Goal: Task Accomplishment & Management: Use online tool/utility

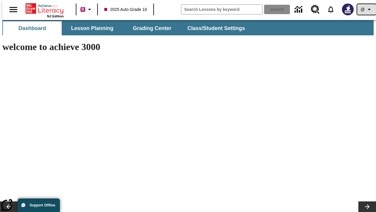
click at [366, 9] on icon "Profile/Settings" at bounding box center [369, 9] width 7 height 7
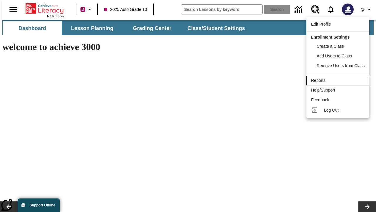
click at [339, 80] on div "Reports" at bounding box center [338, 80] width 54 height 6
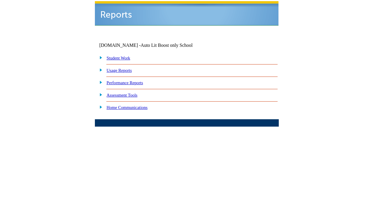
click at [131, 80] on link "Performance Reports" at bounding box center [125, 82] width 36 height 5
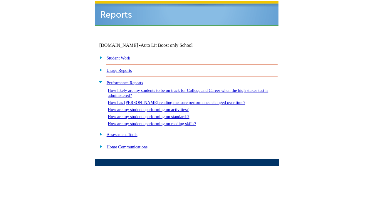
click at [158, 121] on link "How are my students performing on reading skills?" at bounding box center [152, 123] width 88 height 5
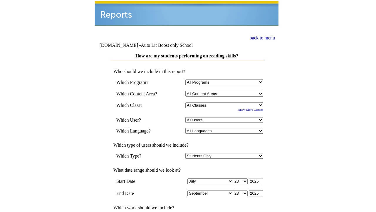
select select "4"
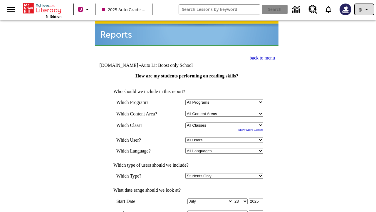
click at [365, 9] on icon "Profile/Settings" at bounding box center [366, 9] width 7 height 7
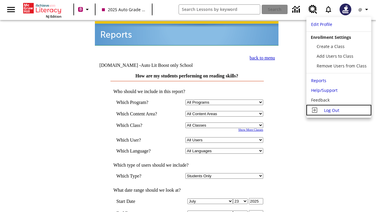
click at [339, 110] on span "Log Out" at bounding box center [331, 110] width 15 height 6
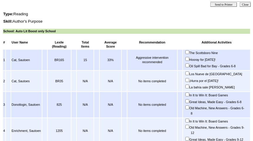
click at [189, 123] on input "In It to Win It: Board Games" at bounding box center [187, 121] width 4 height 4
checkbox input "true"
